Goal: Task Accomplishment & Management: Manage account settings

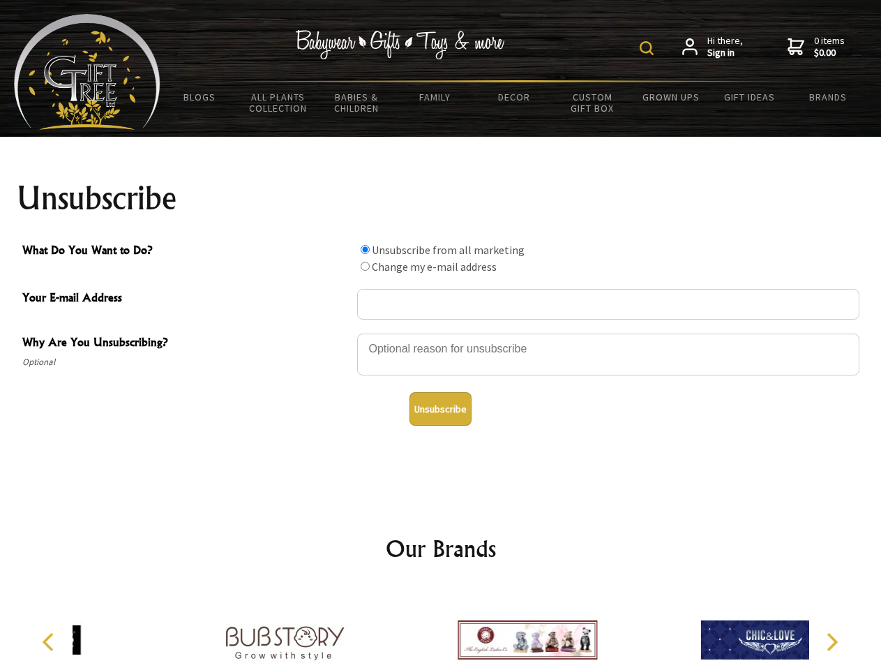
click at [649, 48] on img at bounding box center [647, 48] width 14 height 14
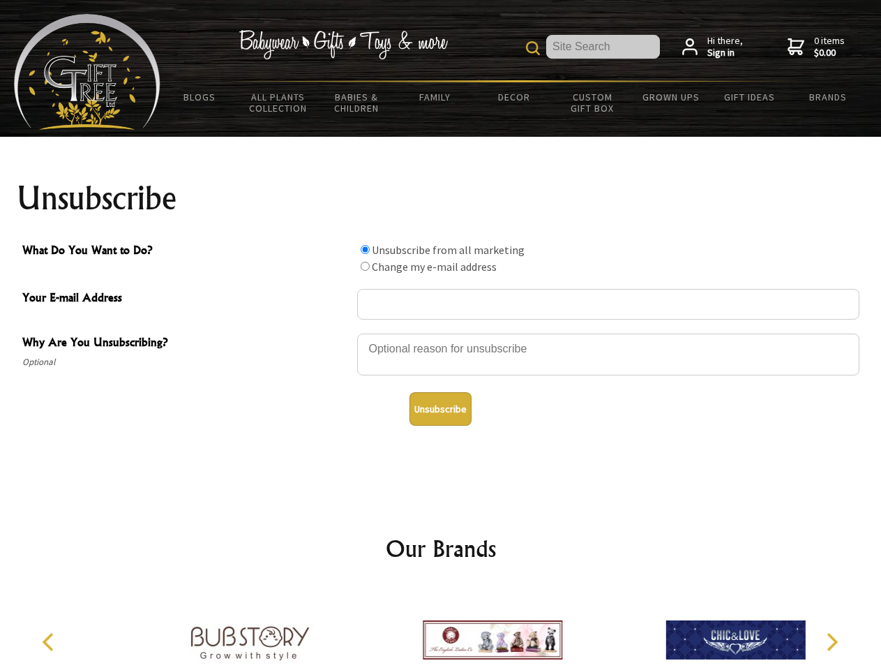
click at [441, 333] on div at bounding box center [608, 356] width 502 height 49
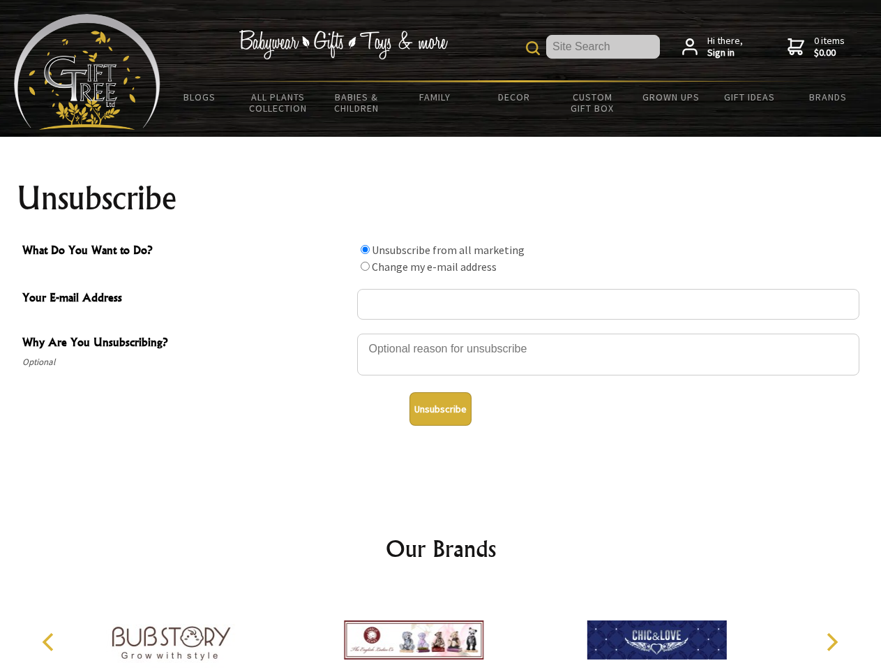
click at [365, 249] on input "What Do You Want to Do?" at bounding box center [365, 249] width 9 height 9
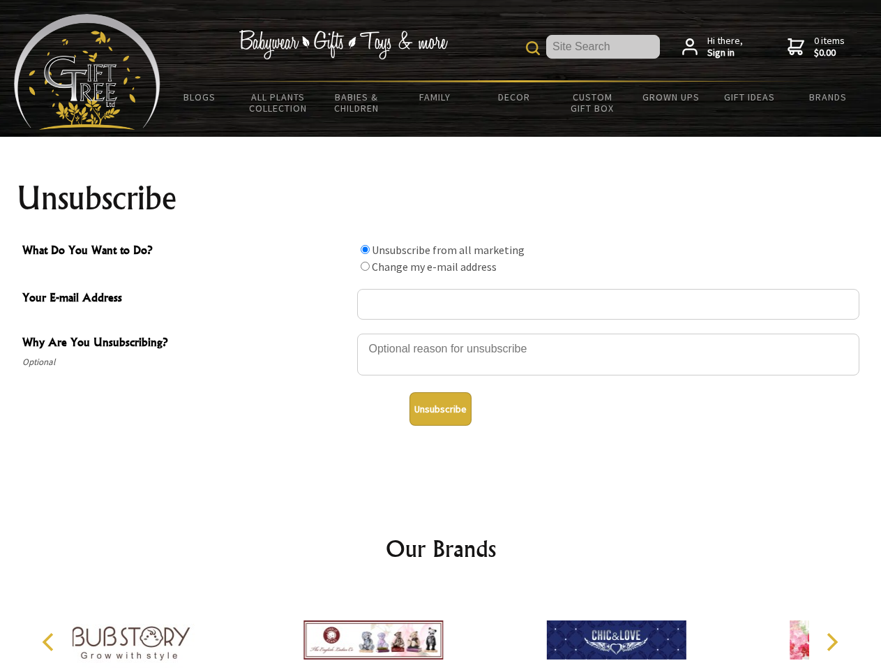
click at [365, 266] on input "What Do You Want to Do?" at bounding box center [365, 266] width 9 height 9
radio input "true"
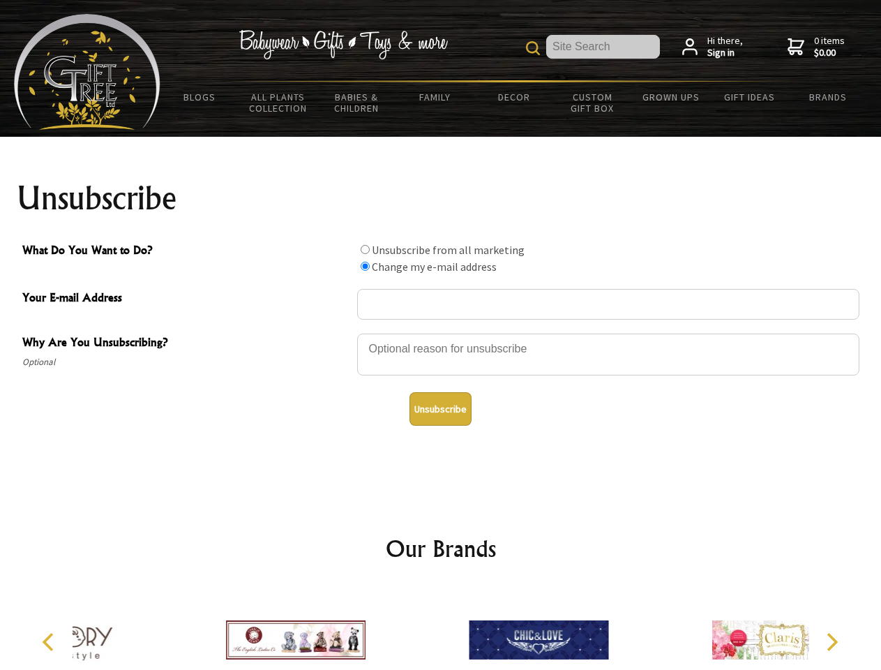
click at [440, 409] on button "Unsubscribe" at bounding box center [441, 408] width 62 height 33
click at [469, 629] on img at bounding box center [539, 639] width 140 height 105
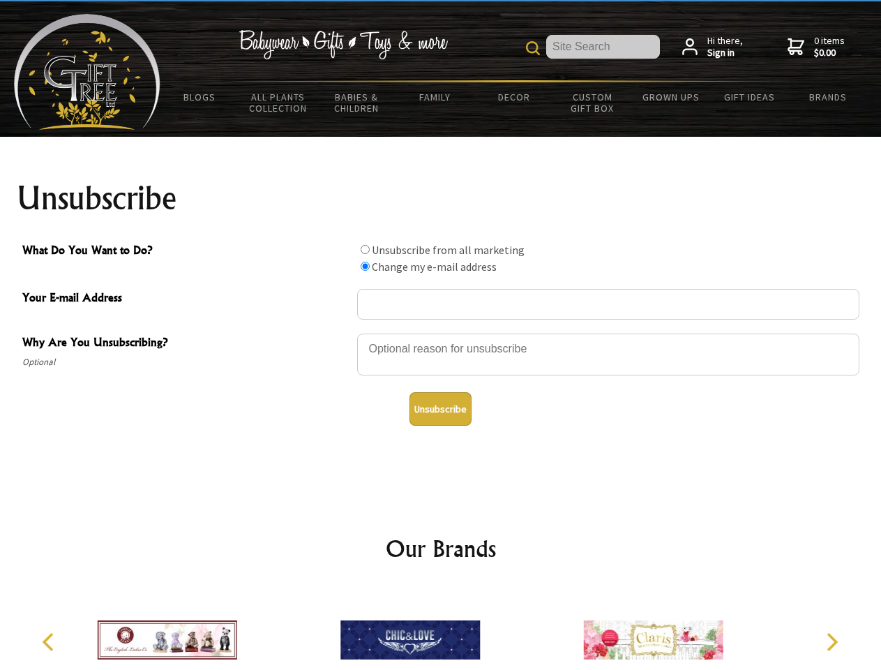
click at [50, 642] on icon "Previous" at bounding box center [49, 642] width 18 height 18
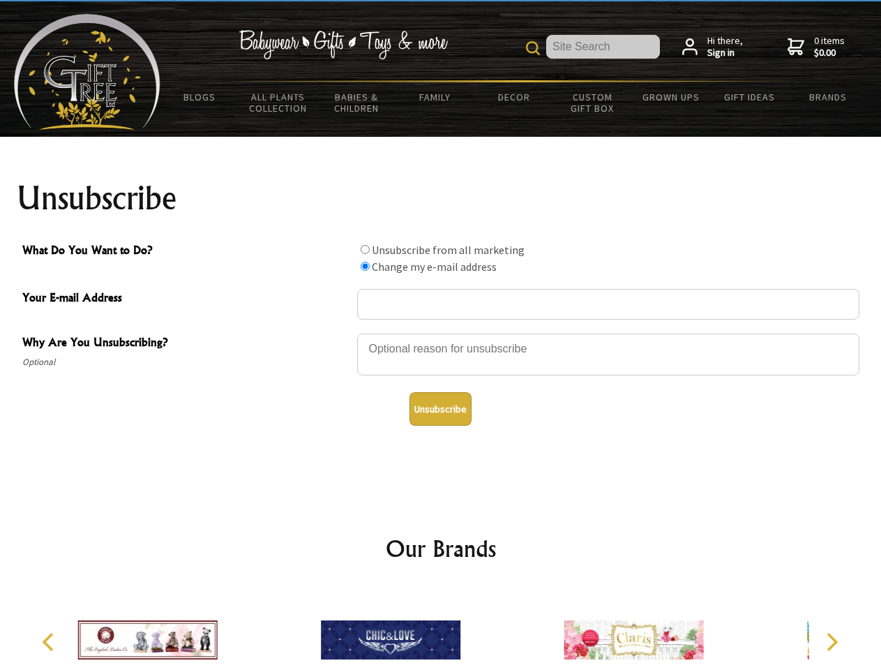
click at [832, 642] on icon "Next" at bounding box center [831, 642] width 18 height 18
